Goal: Find specific page/section: Locate a particular part of the current website

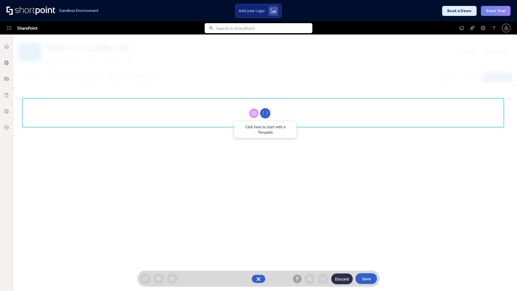
click at [265, 113] on circle at bounding box center [265, 113] width 10 height 10
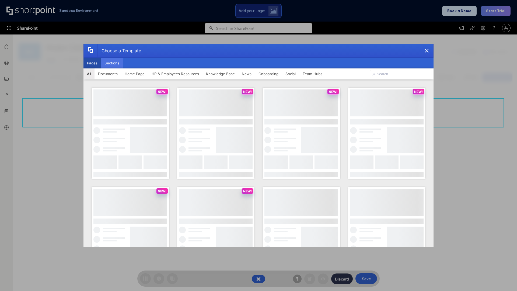
click at [112, 63] on button "Sections" at bounding box center [112, 63] width 22 height 11
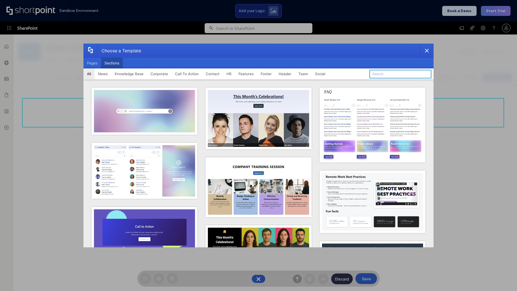
type input "Contact Cta"
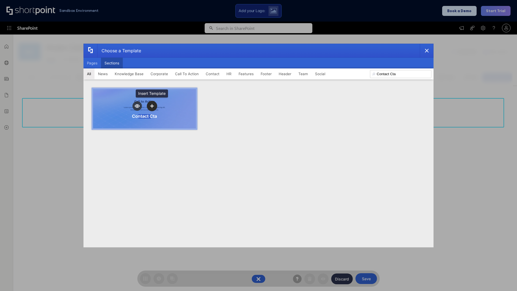
click at [152, 106] on icon "template selector" at bounding box center [152, 106] width 4 height 4
